Goal: Task Accomplishment & Management: Manage account settings

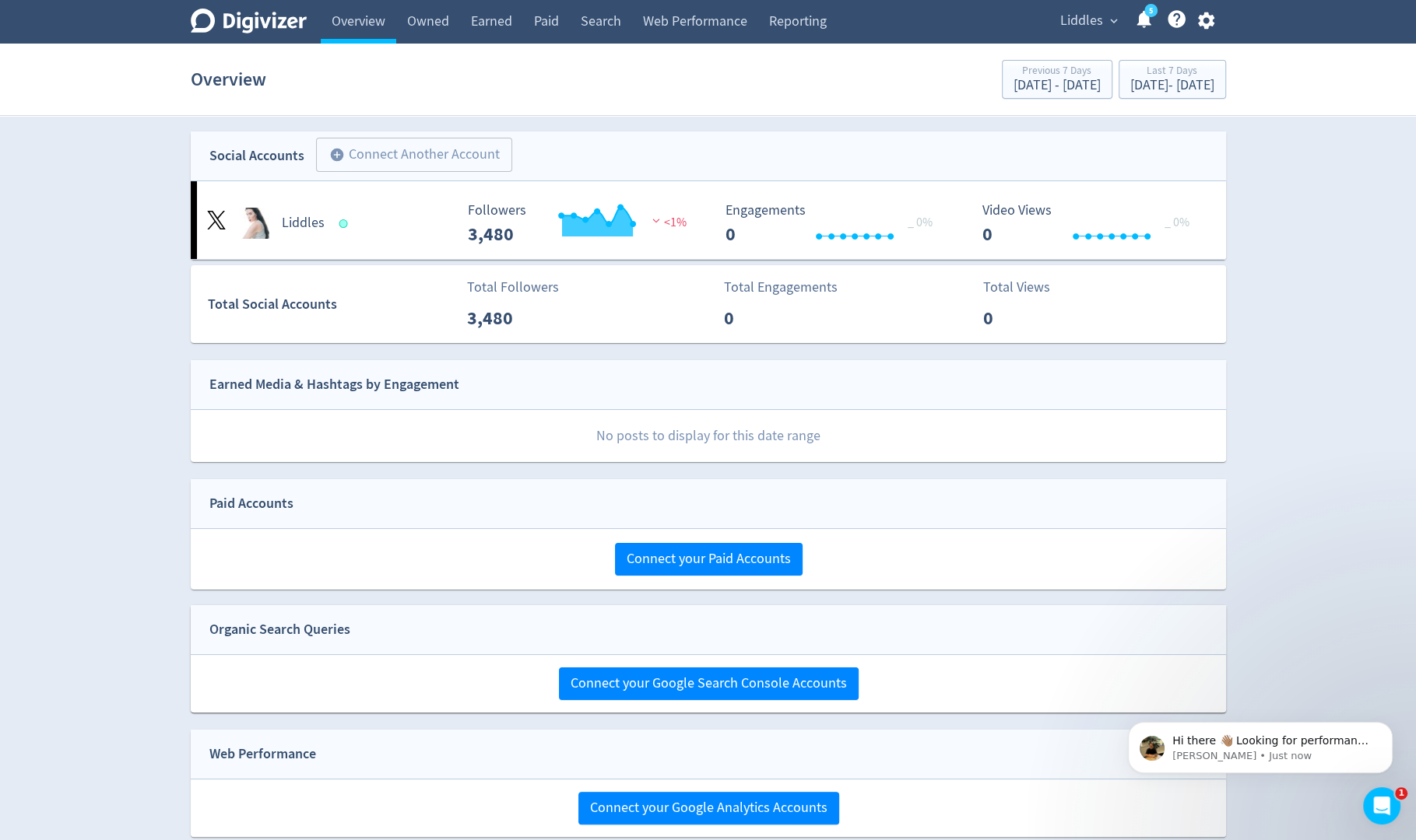
click at [1115, 24] on span "expand_more" at bounding box center [1114, 20] width 14 height 14
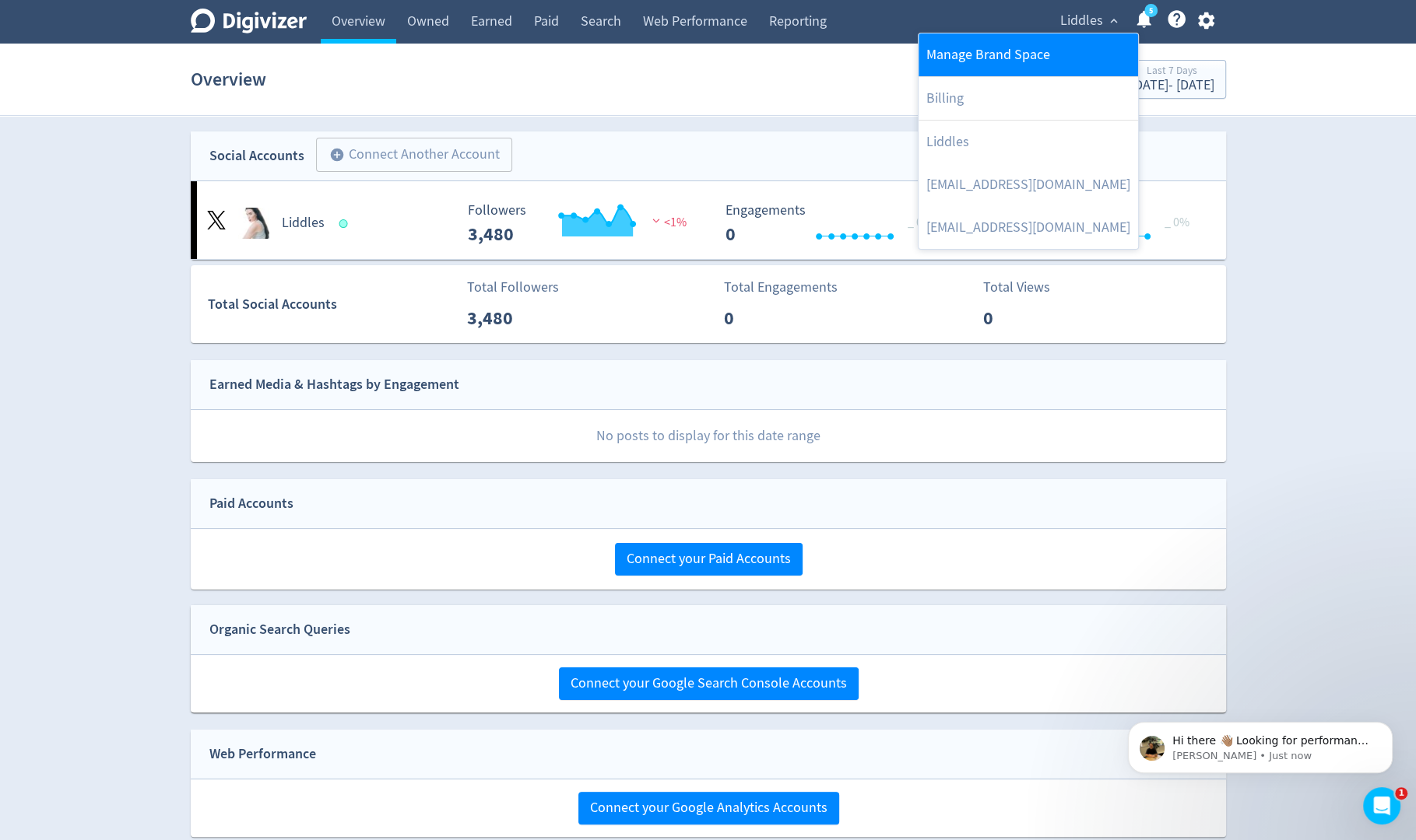
click at [1088, 46] on link "Manage Brand Space" at bounding box center [1028, 54] width 219 height 43
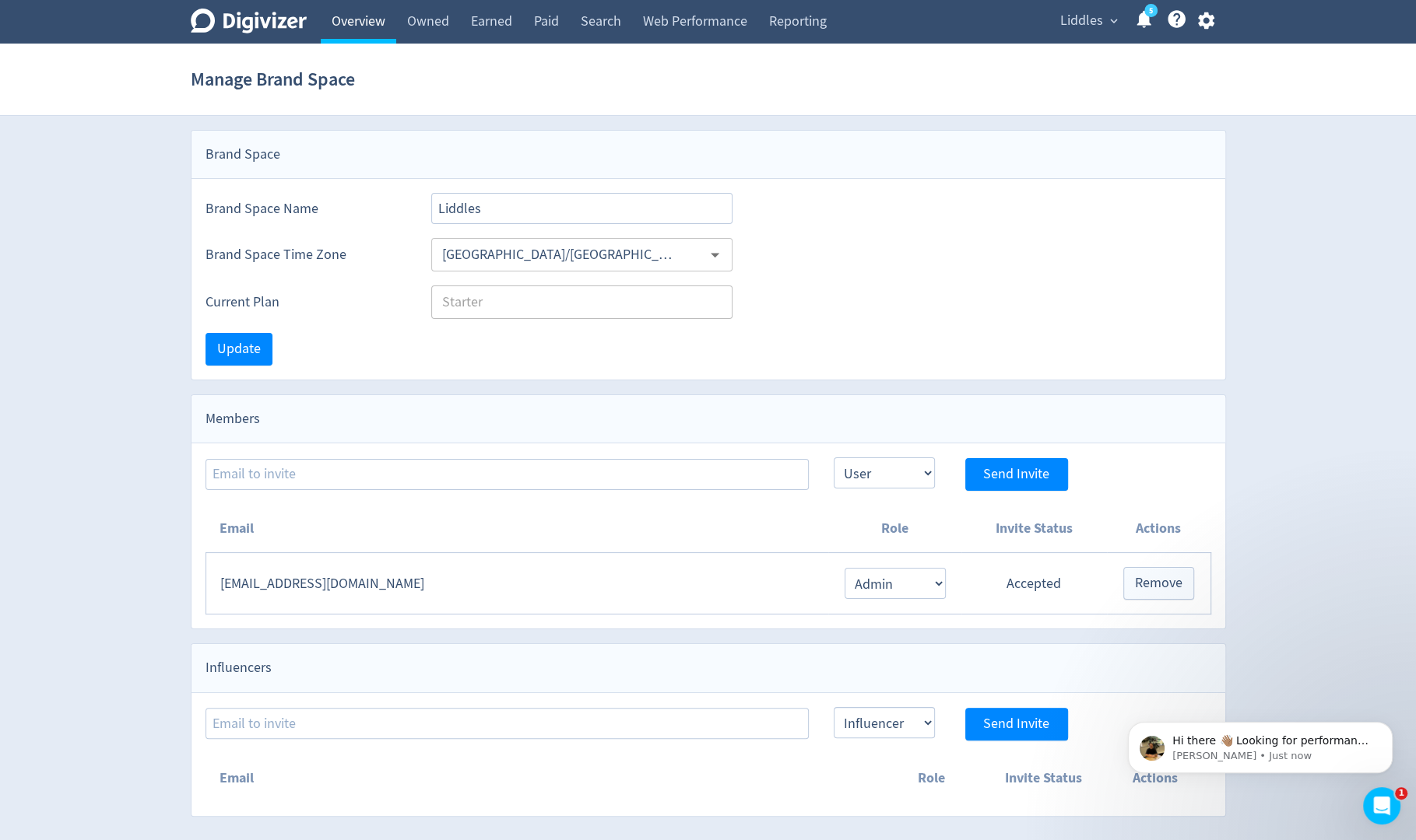
click at [367, 32] on link "Overview" at bounding box center [358, 22] width 76 height 44
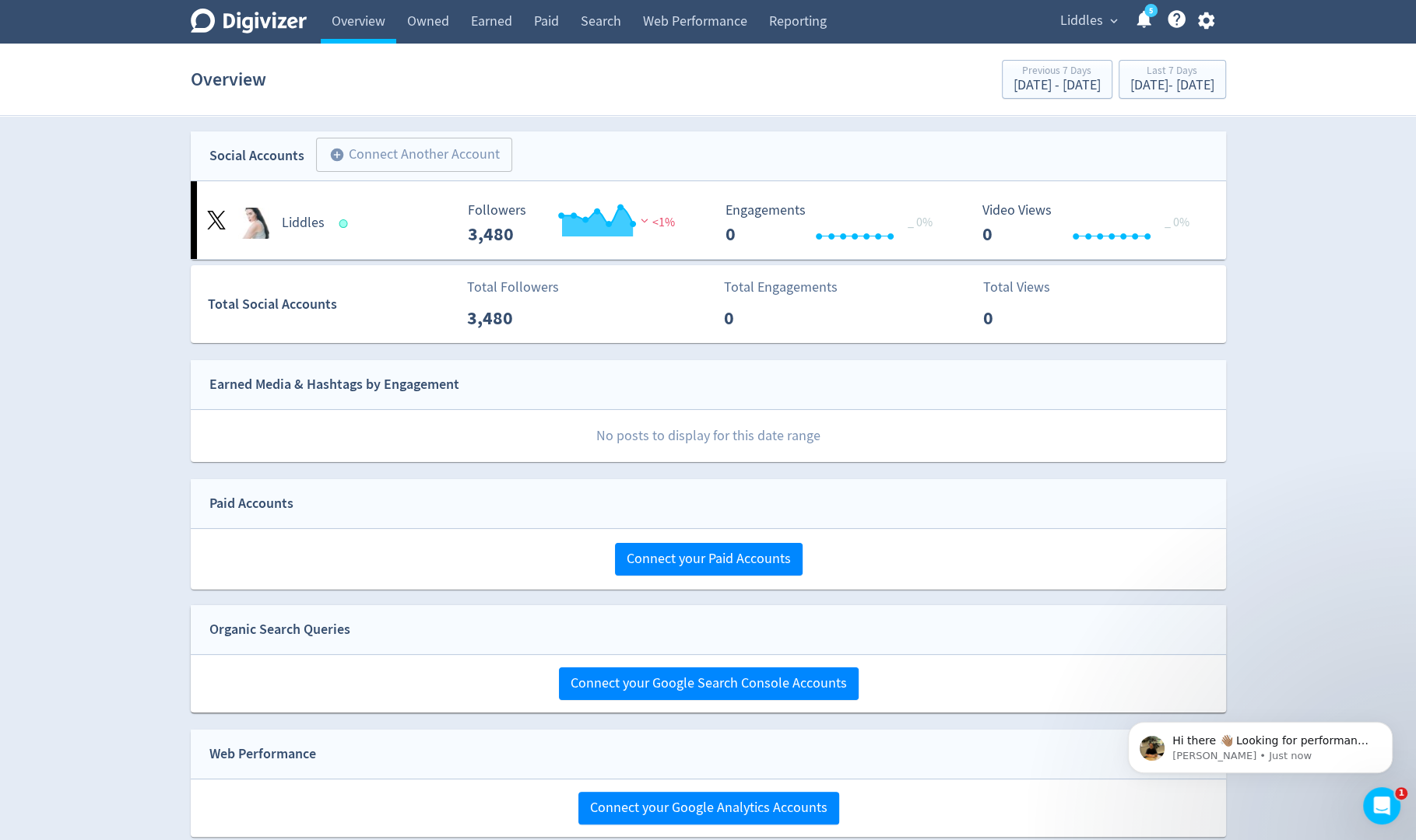
click at [1210, 29] on icon "button" at bounding box center [1206, 20] width 21 height 21
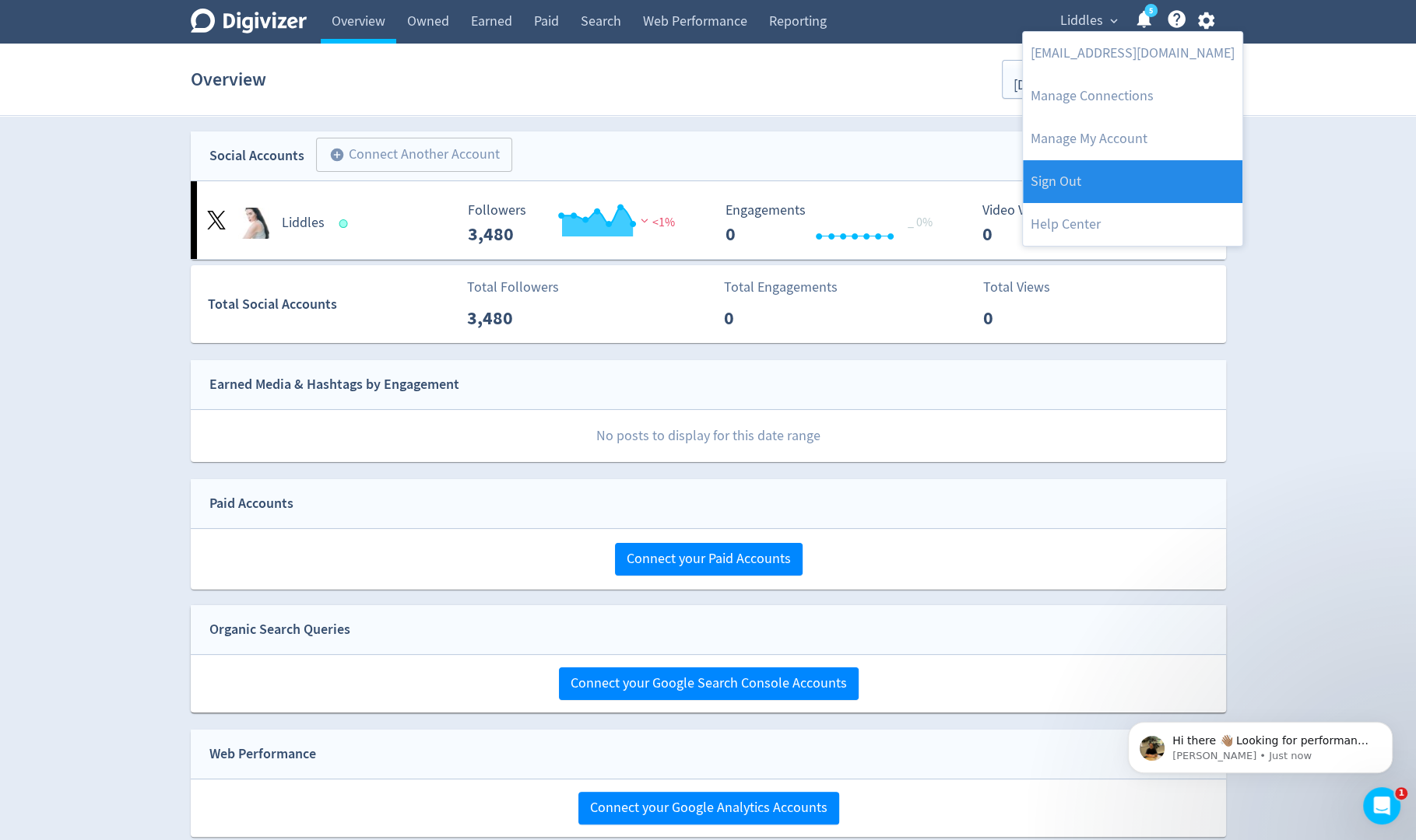
click at [1132, 176] on link "Sign Out" at bounding box center [1133, 181] width 219 height 43
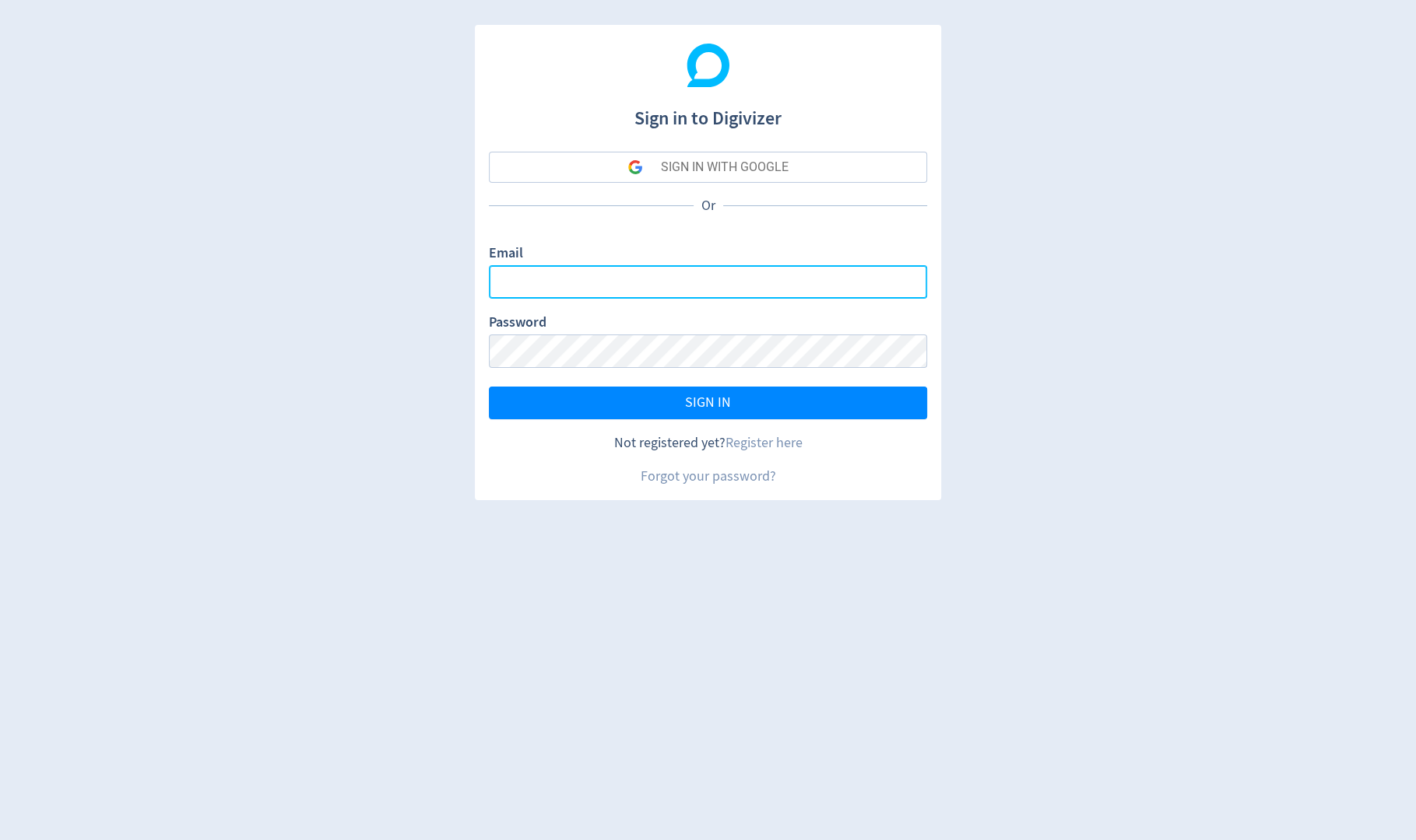
type input "[PERSON_NAME][EMAIL_ADDRESS][PERSON_NAME][DOMAIN_NAME]"
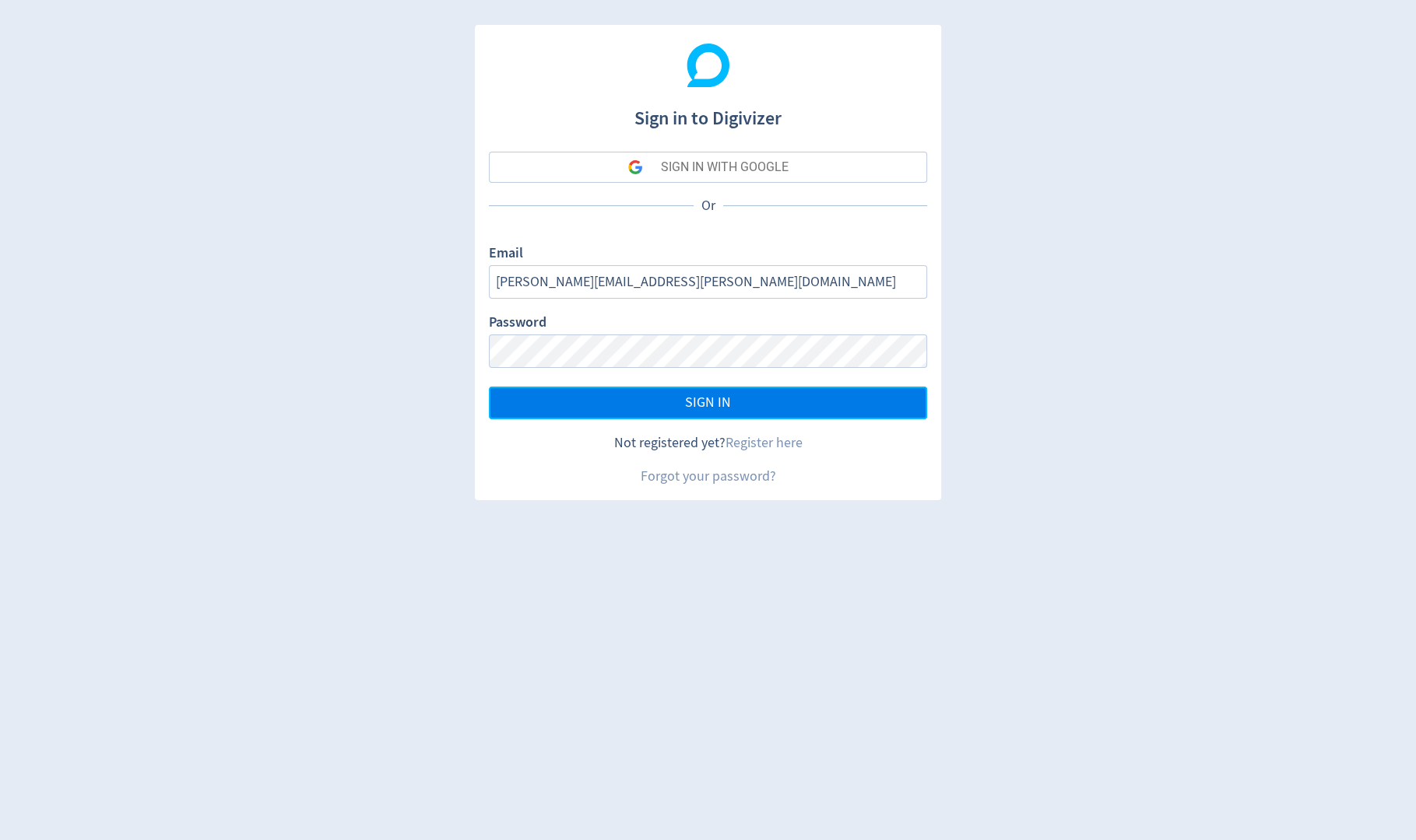
click at [710, 396] on span "SIGN IN" at bounding box center [708, 403] width 46 height 14
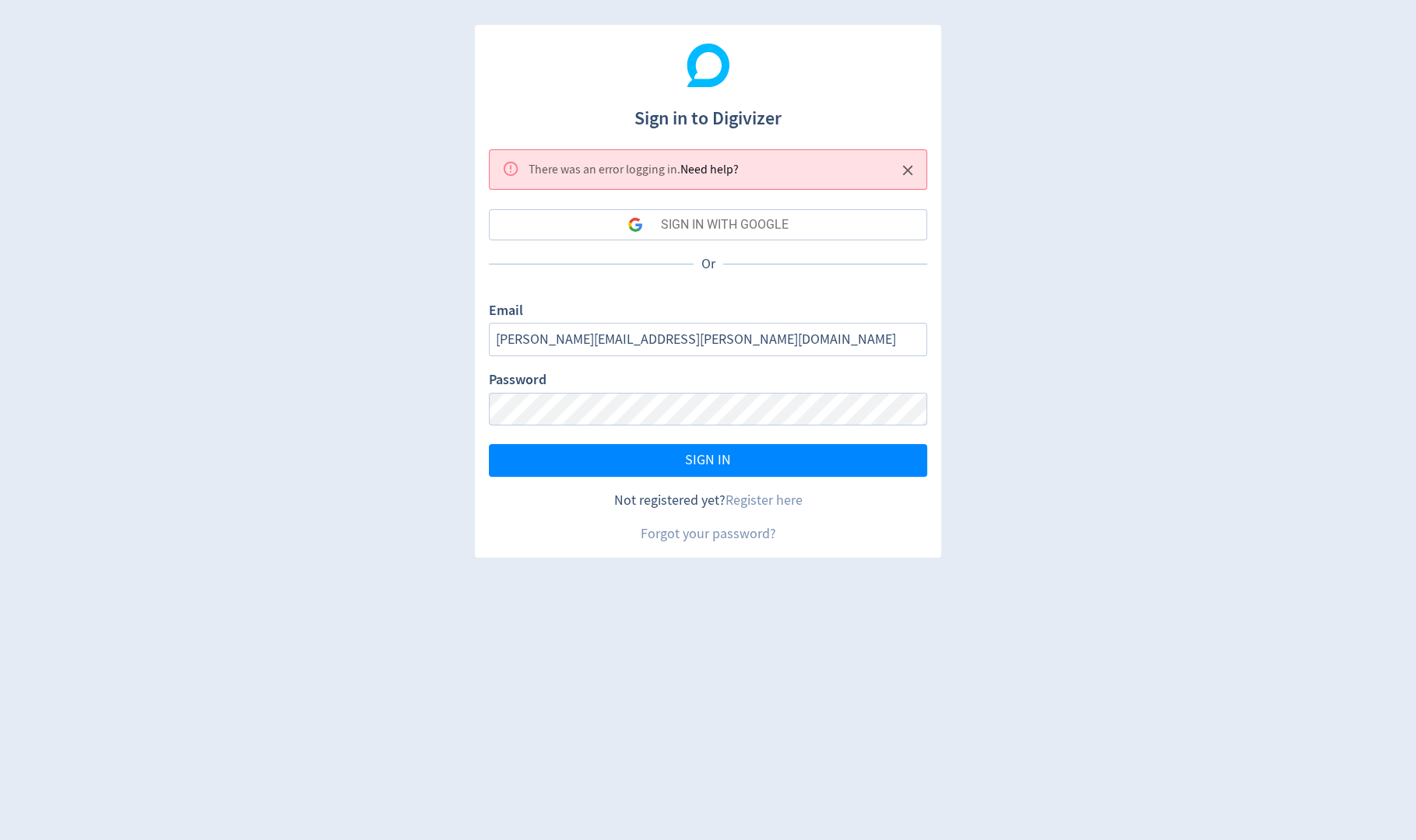
click at [720, 237] on div "SIGN IN WITH GOOGLE" at bounding box center [724, 225] width 128 height 31
